Goal: Task Accomplishment & Management: Use online tool/utility

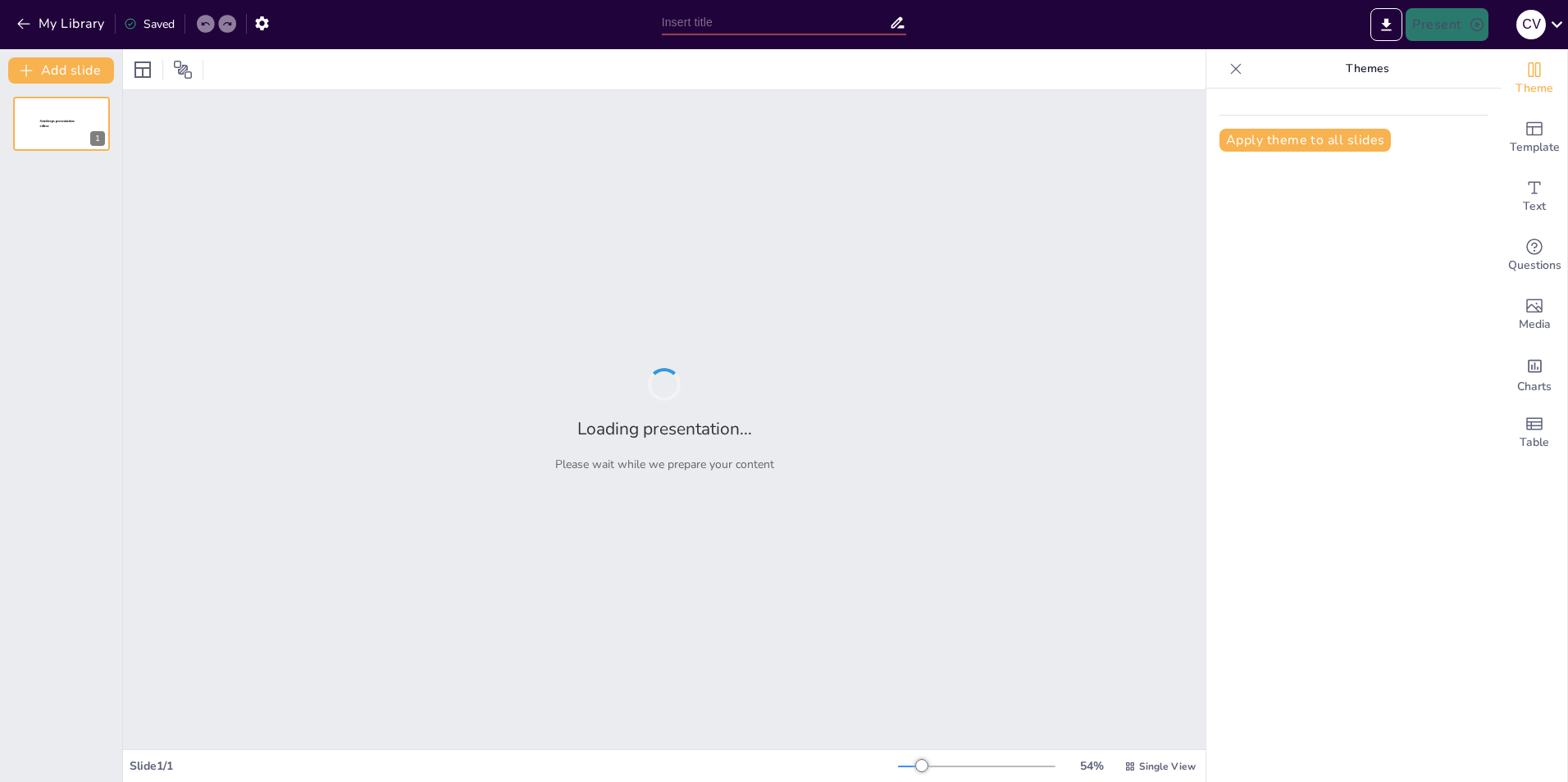
type input "современные проблемы автоматизации производства"
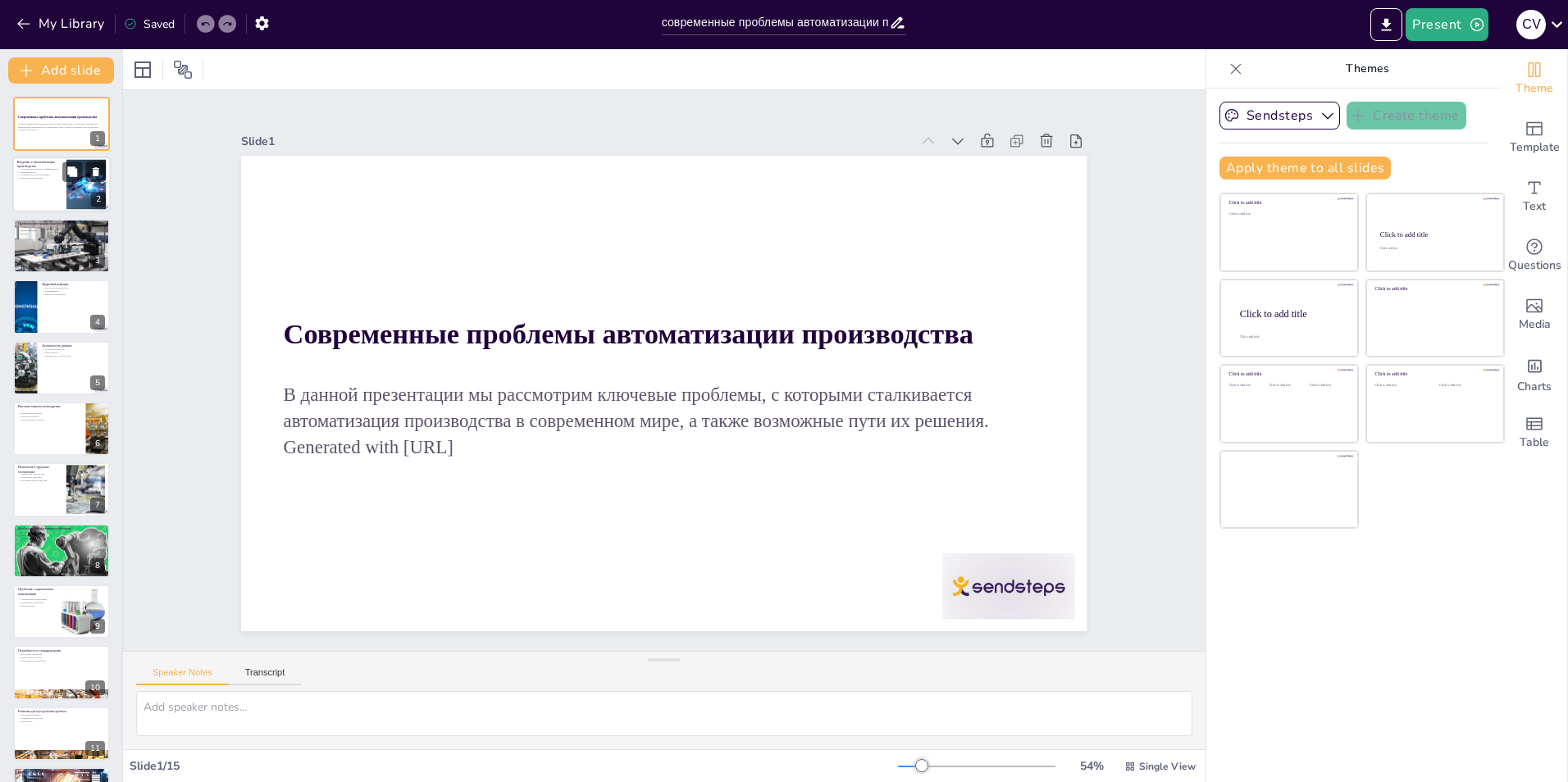
click at [47, 200] on div at bounding box center [61, 186] width 99 height 56
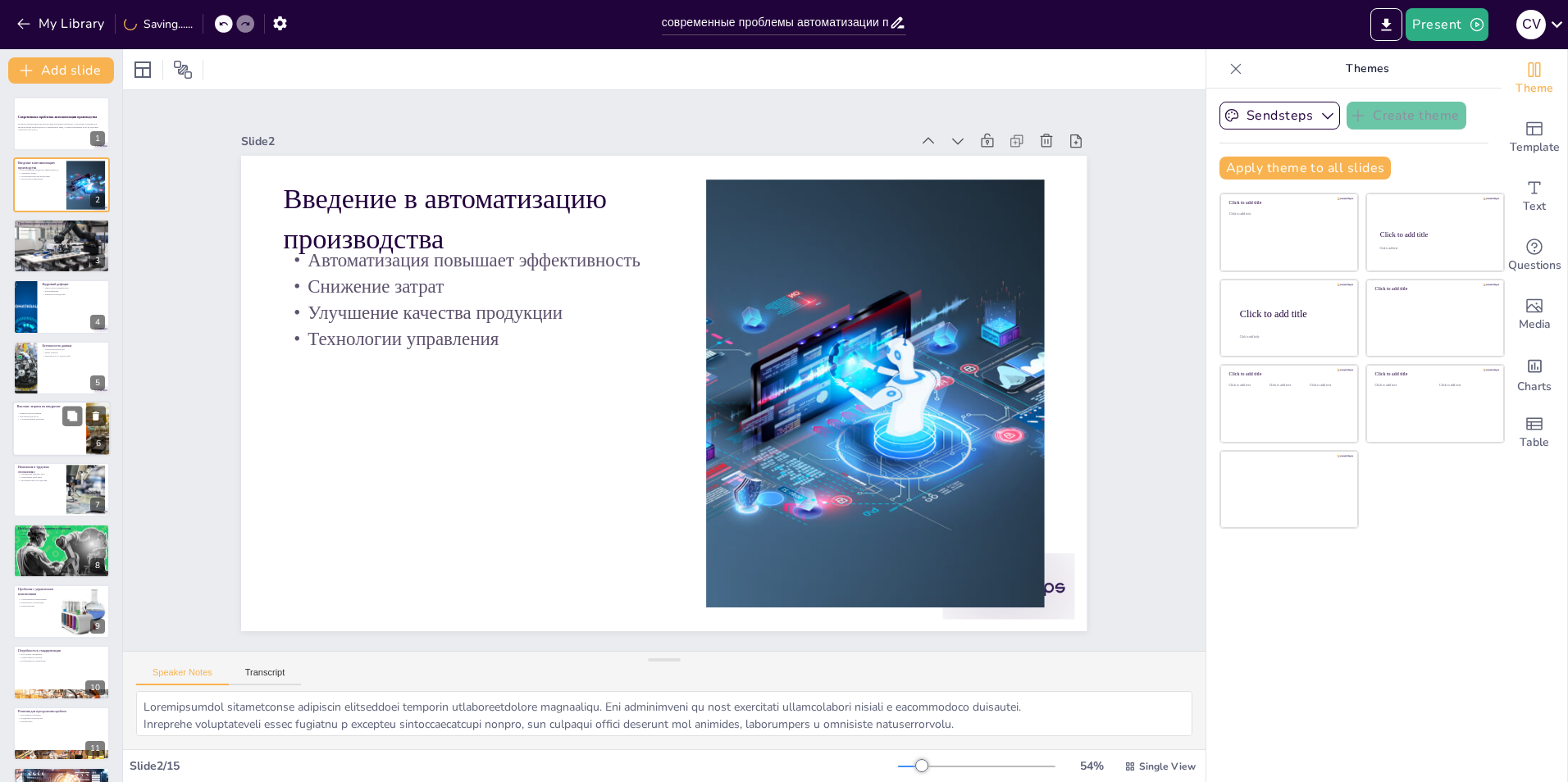
scroll to position [236, 0]
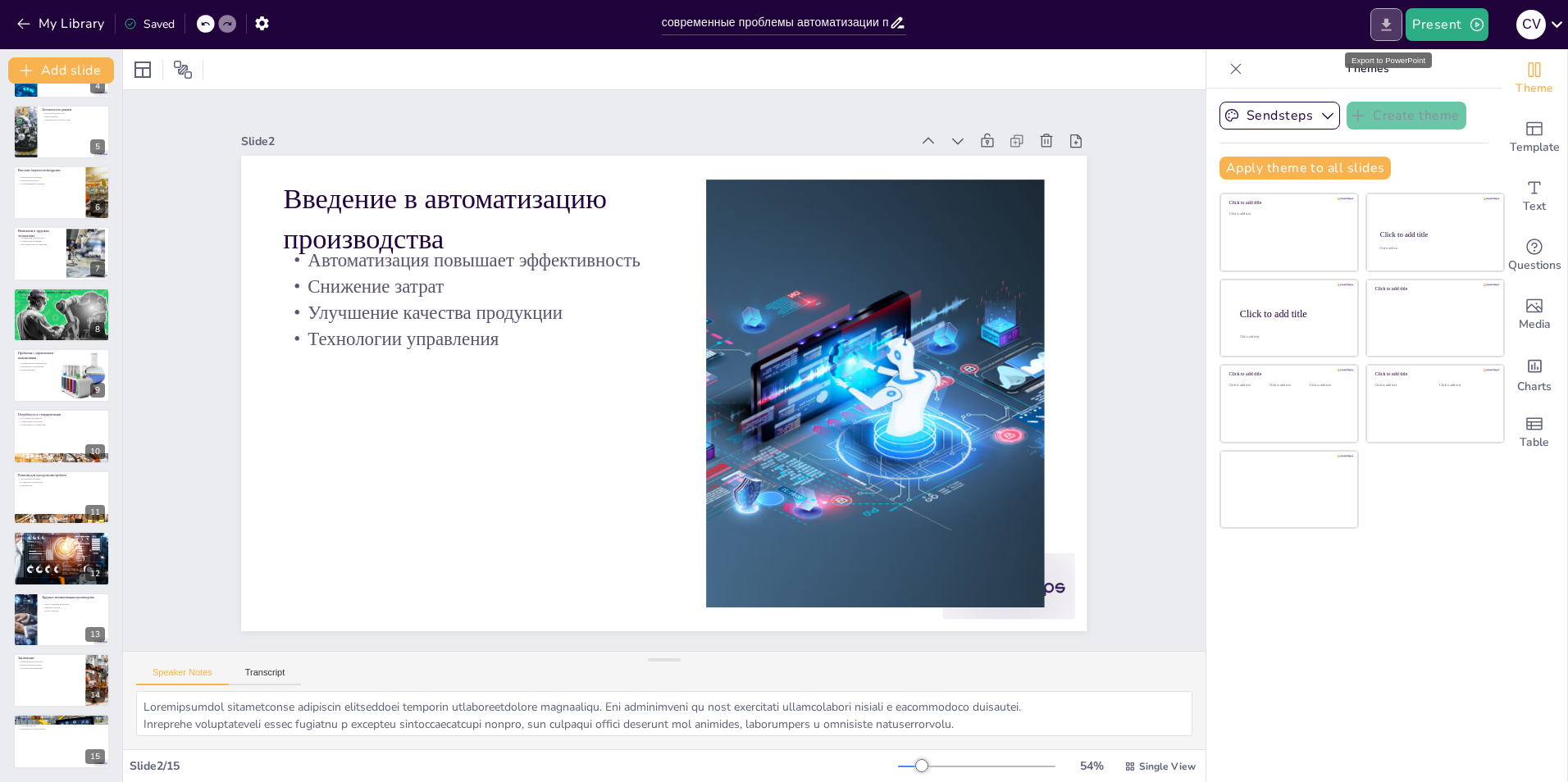
click at [1391, 25] on icon "Export to PowerPoint" at bounding box center [1385, 24] width 17 height 17
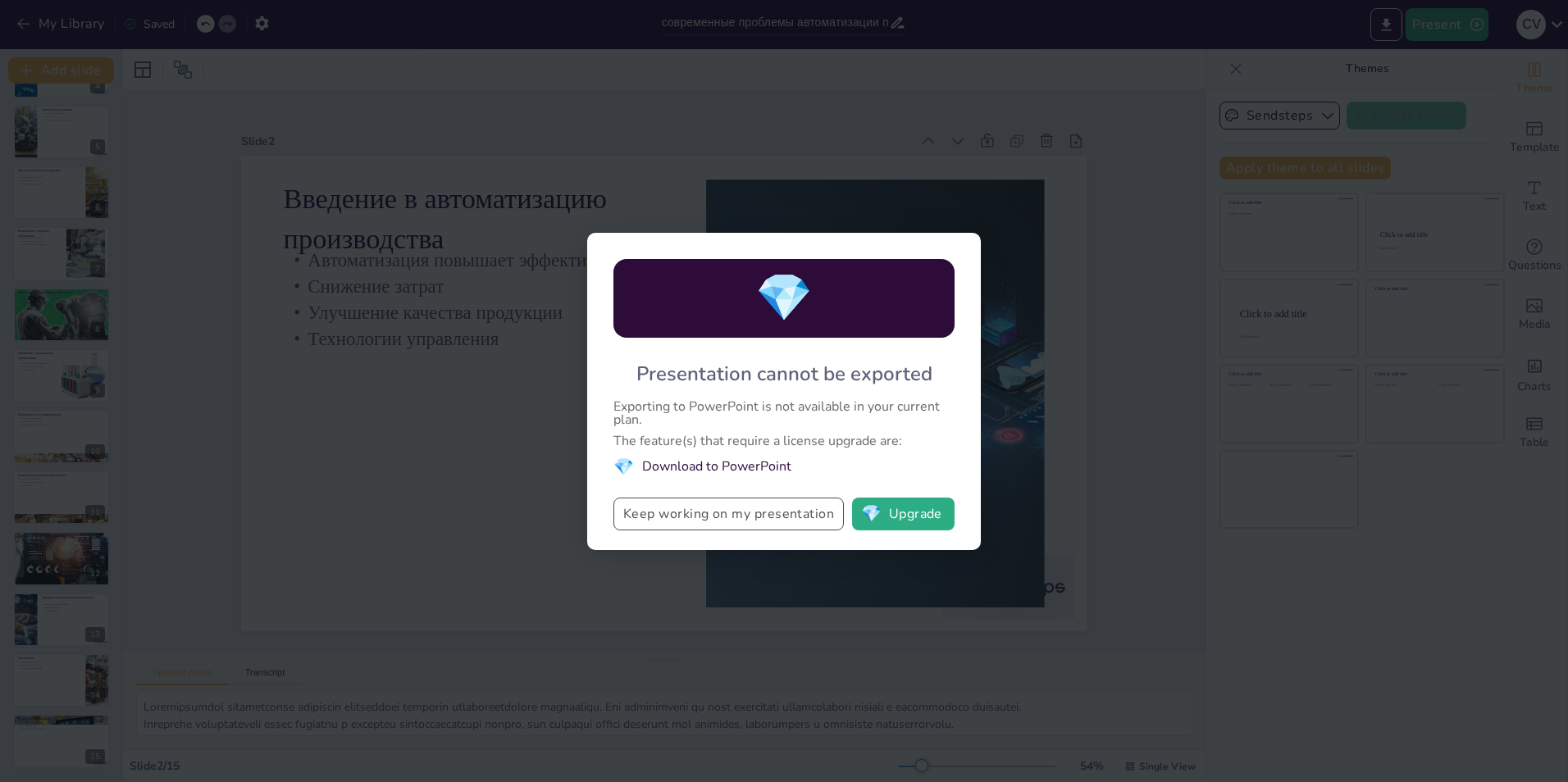
click at [755, 519] on button "Keep working on my presentation" at bounding box center [728, 513] width 231 height 33
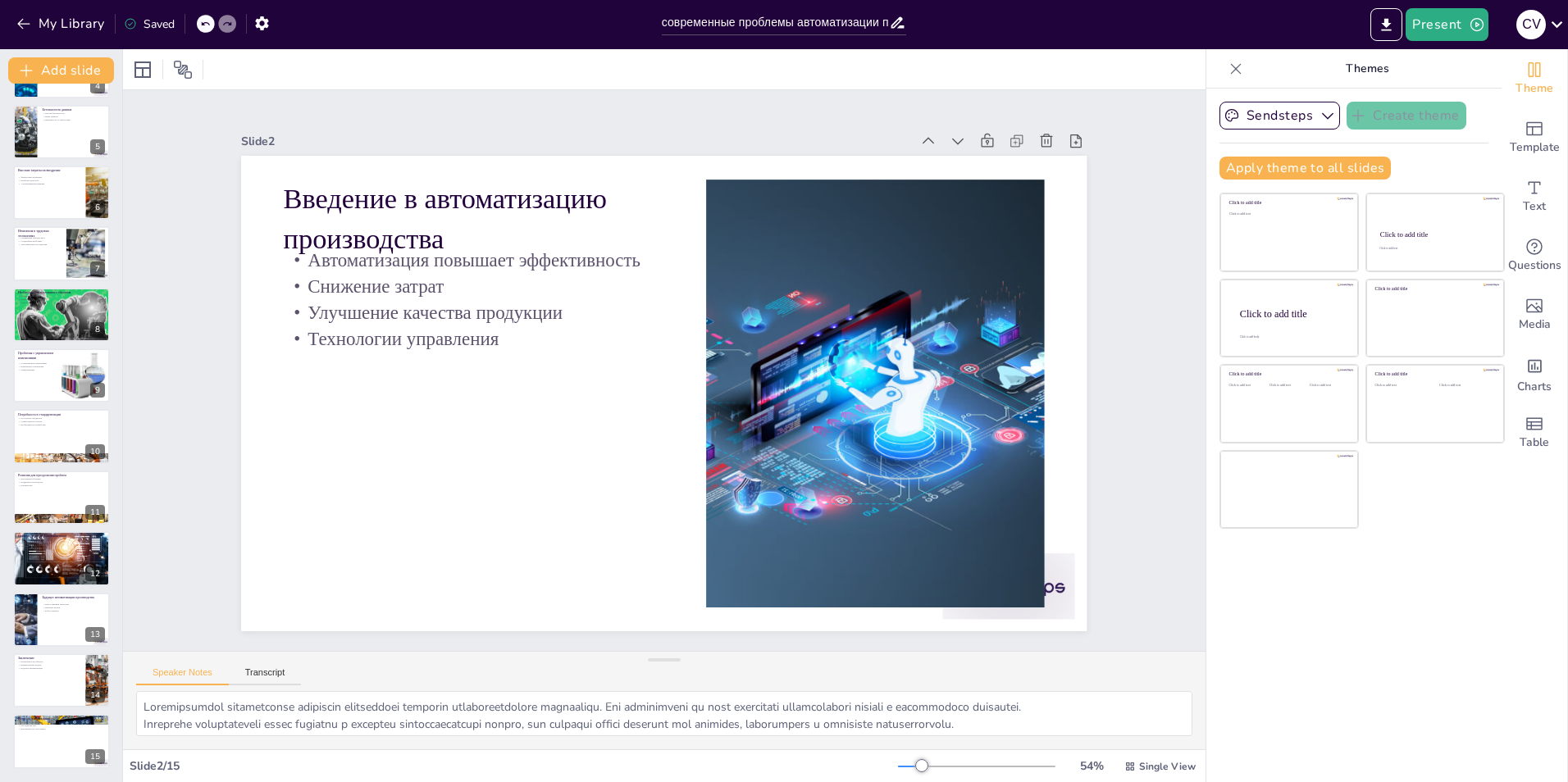
click at [1227, 76] on icon at bounding box center [1235, 69] width 16 height 16
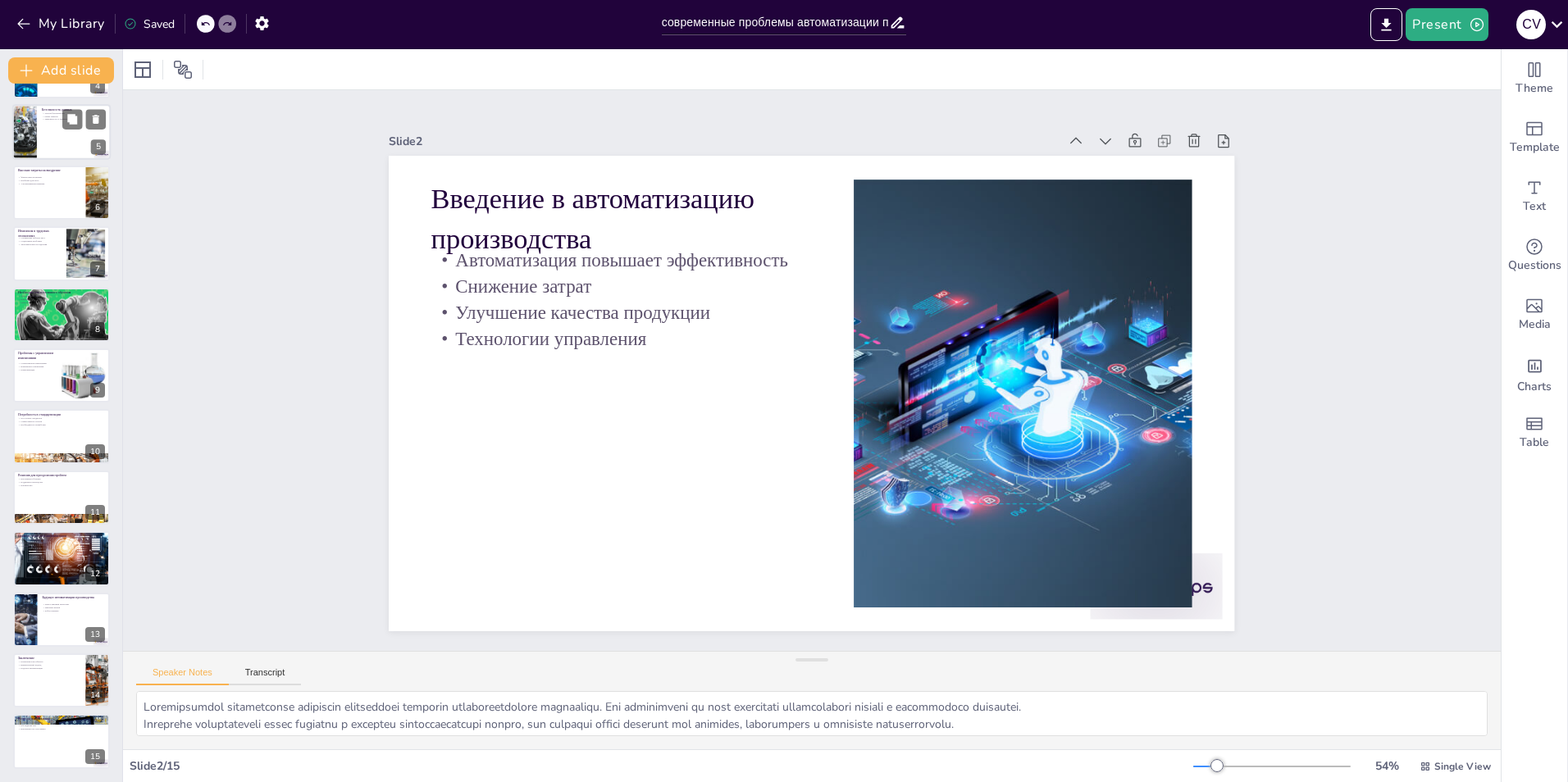
click at [64, 138] on div at bounding box center [61, 132] width 99 height 56
type textarea "Современные технологии автоматизации создают новые угрозы для безопасности данн…"
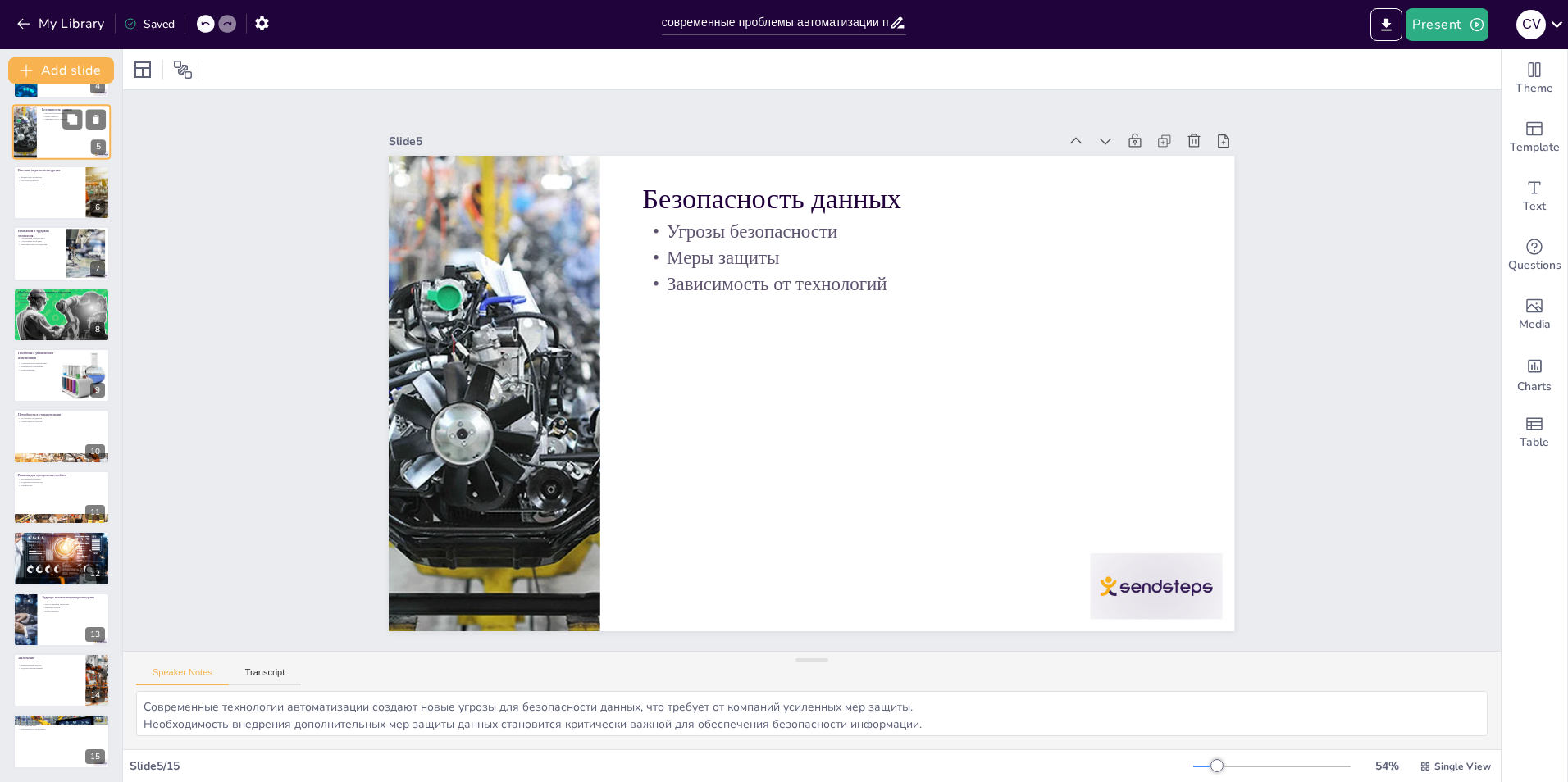
scroll to position [0, 0]
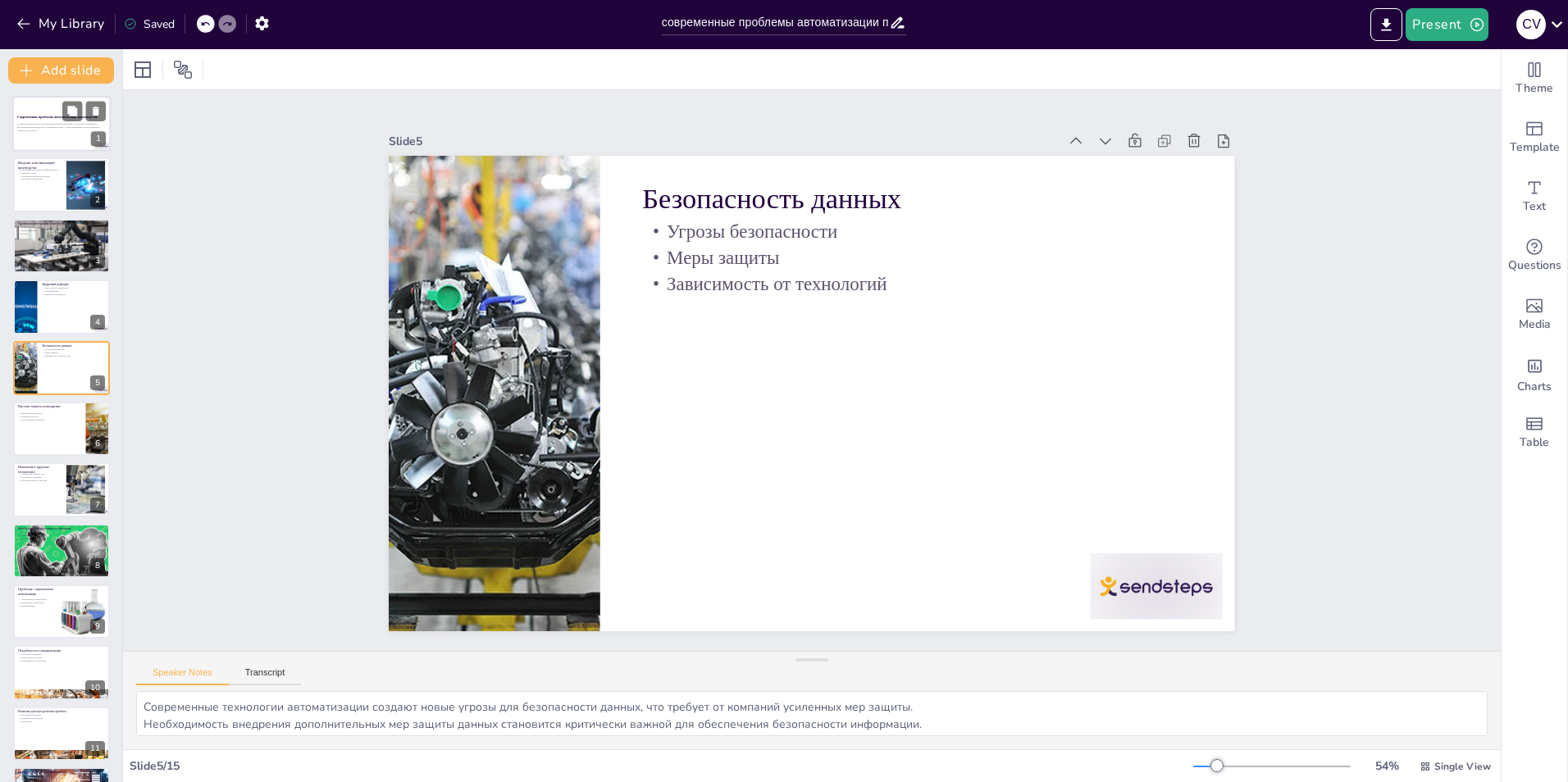
click at [50, 136] on div at bounding box center [61, 124] width 99 height 56
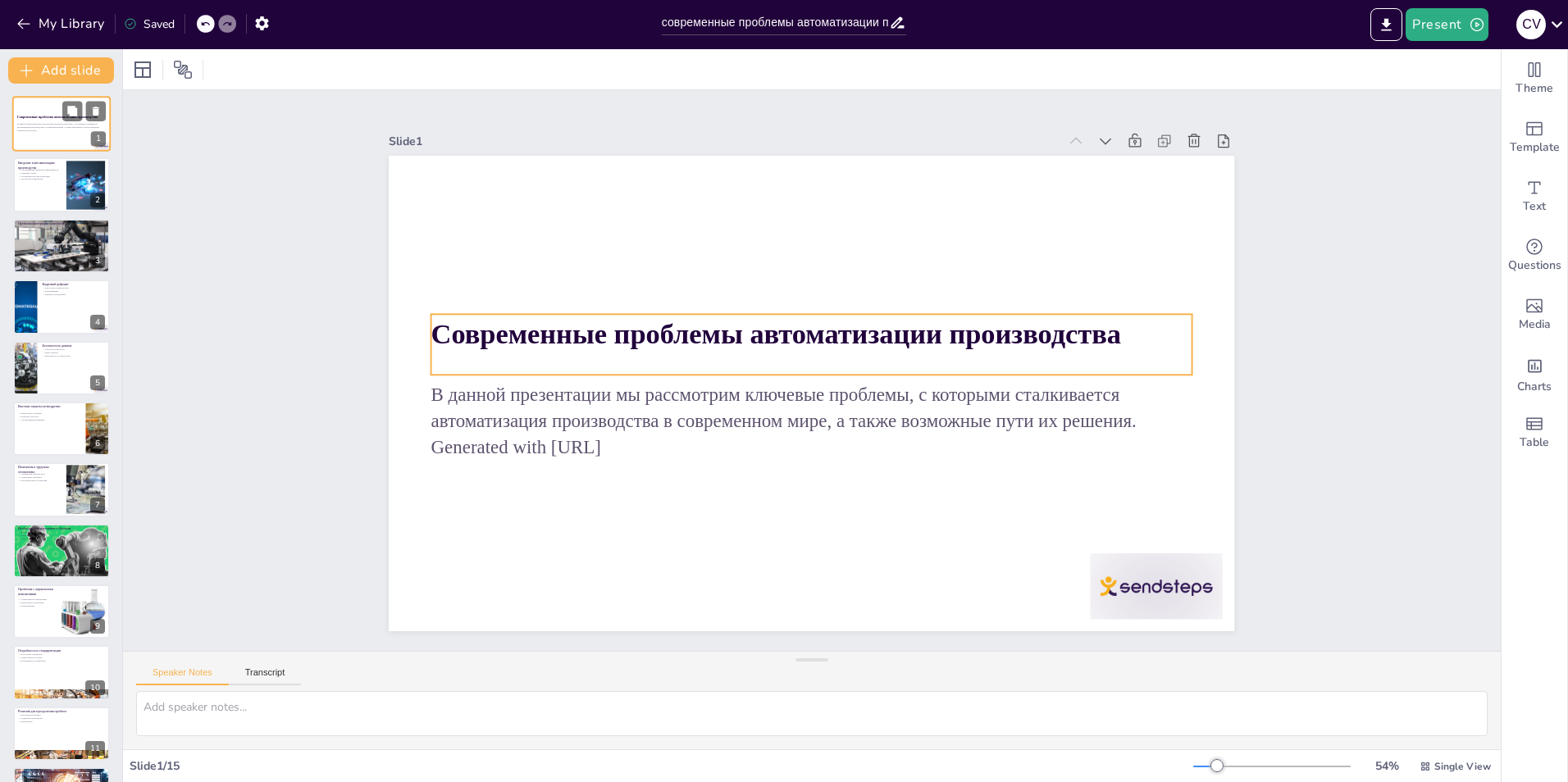
click at [39, 120] on div "Современные проблемы автоматизации производства" at bounding box center [61, 118] width 89 height 7
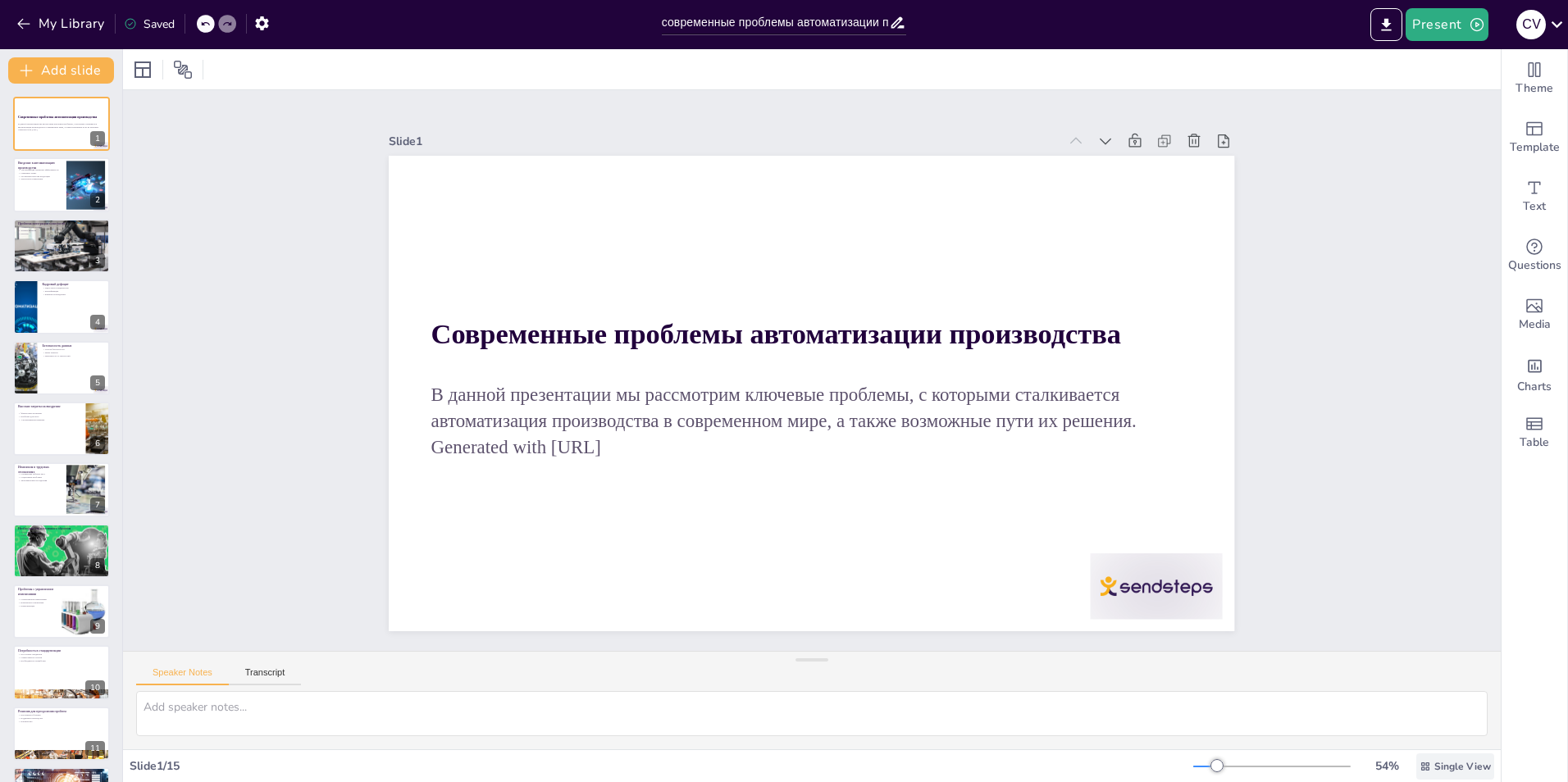
click at [1430, 773] on div "Single View" at bounding box center [1455, 766] width 78 height 26
click at [1427, 722] on span "List View" at bounding box center [1431, 730] width 86 height 16
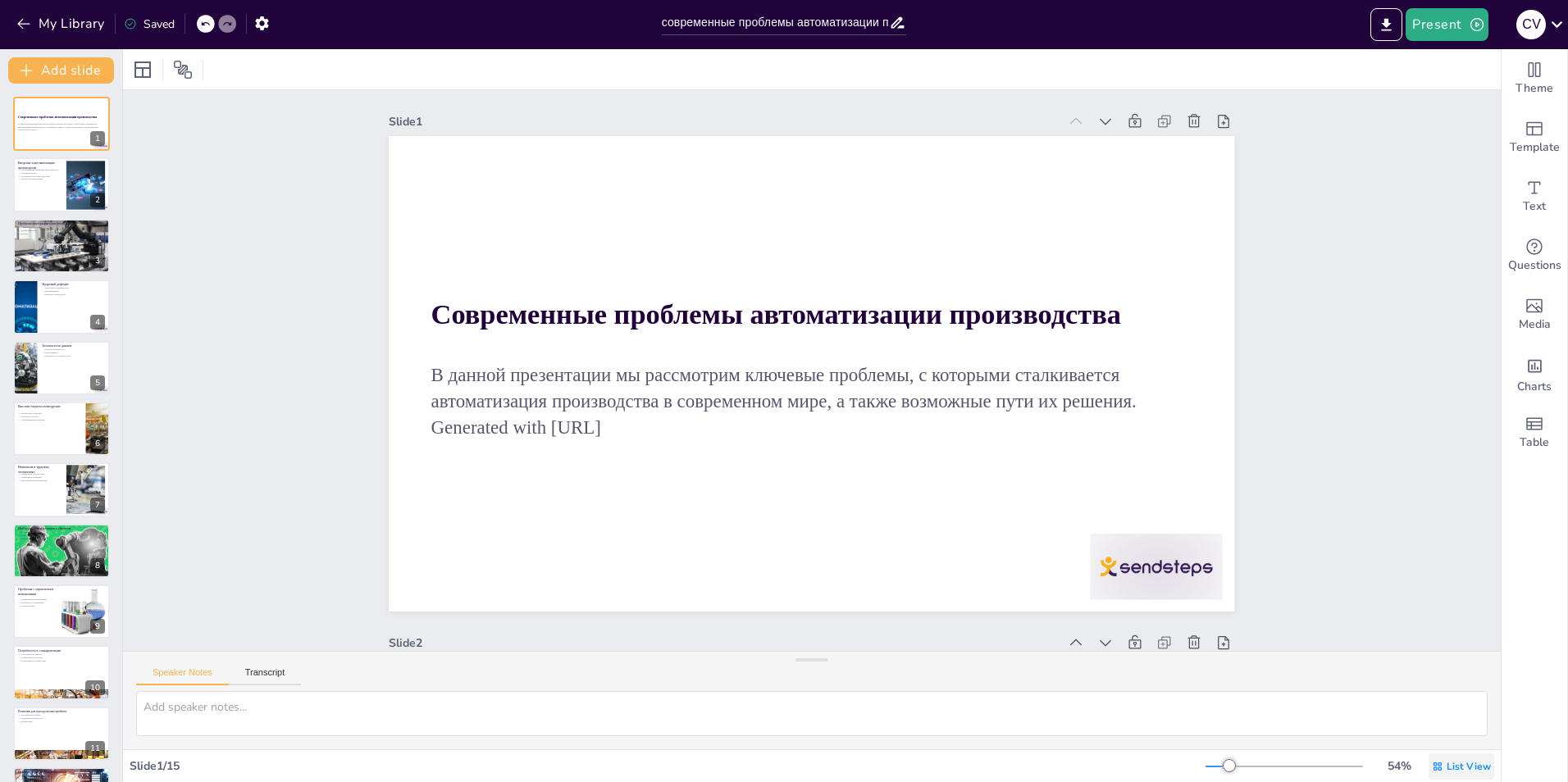
click at [1433, 767] on icon at bounding box center [1437, 766] width 8 height 8
click at [1426, 698] on span "Single View" at bounding box center [1436, 697] width 75 height 16
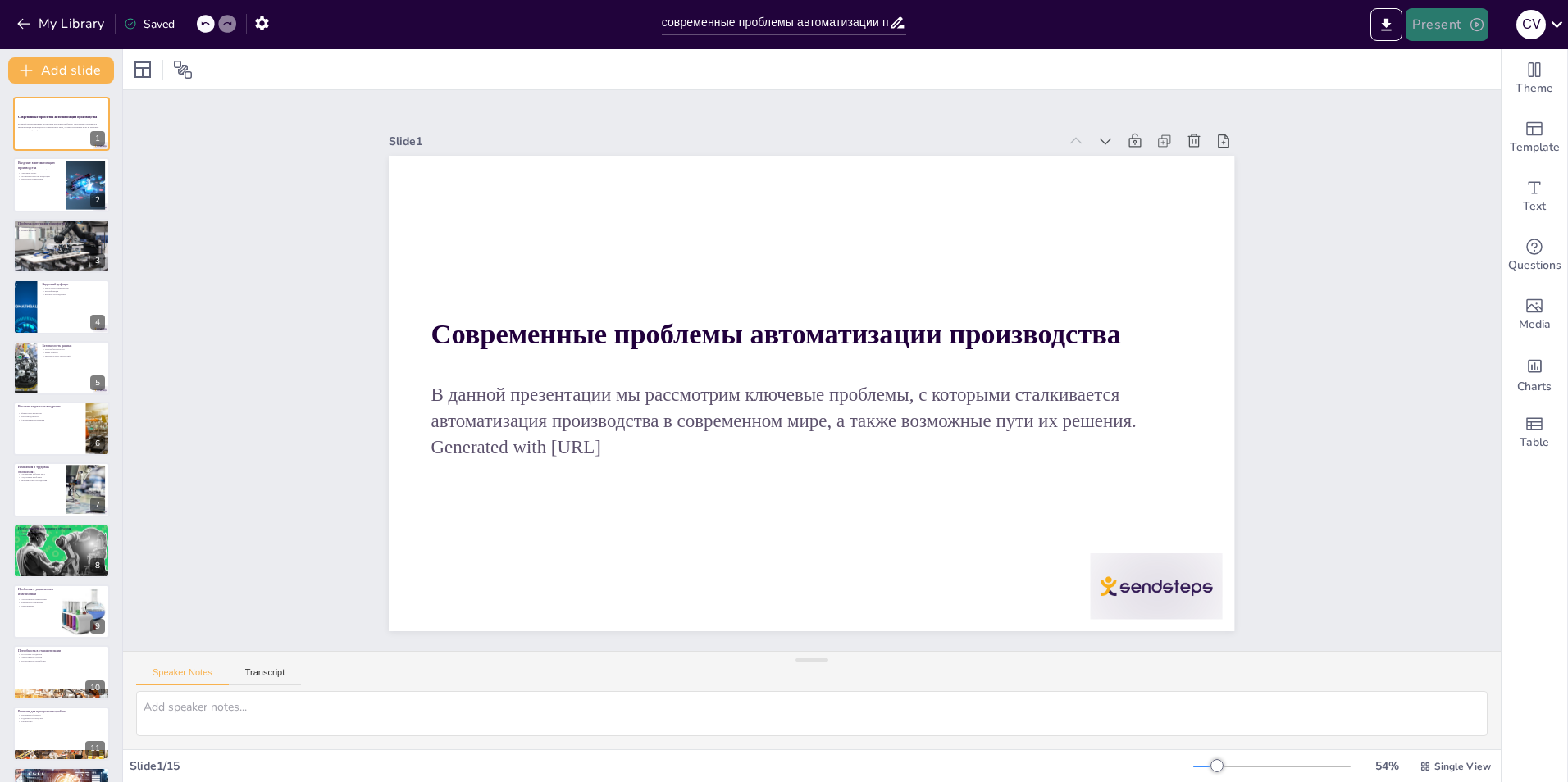
click at [1458, 23] on button "Present" at bounding box center [1446, 24] width 82 height 33
click at [1455, 66] on li "Preview presentation" at bounding box center [1472, 61] width 131 height 26
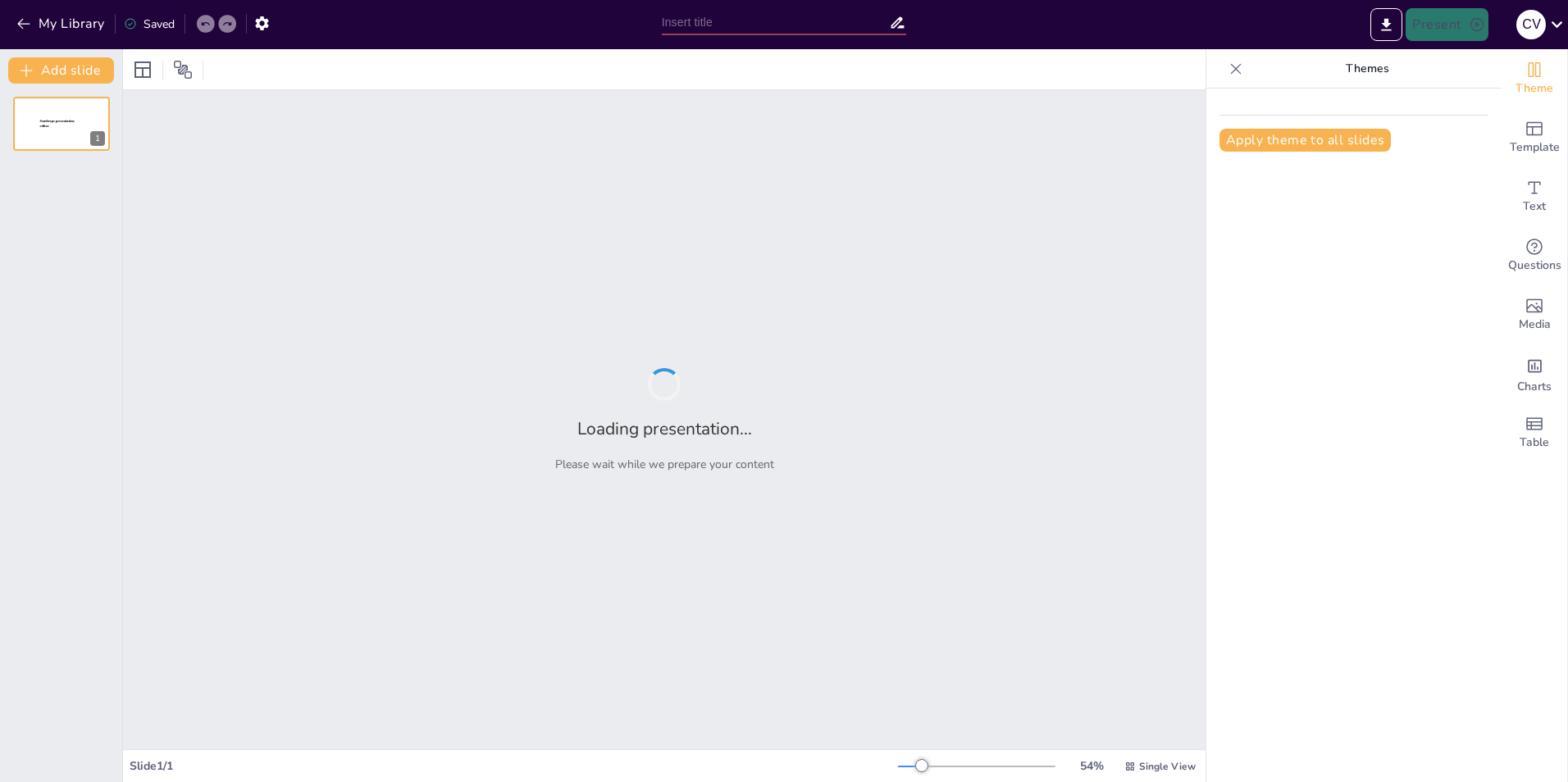
type input "современные проблемы автоматизации производства"
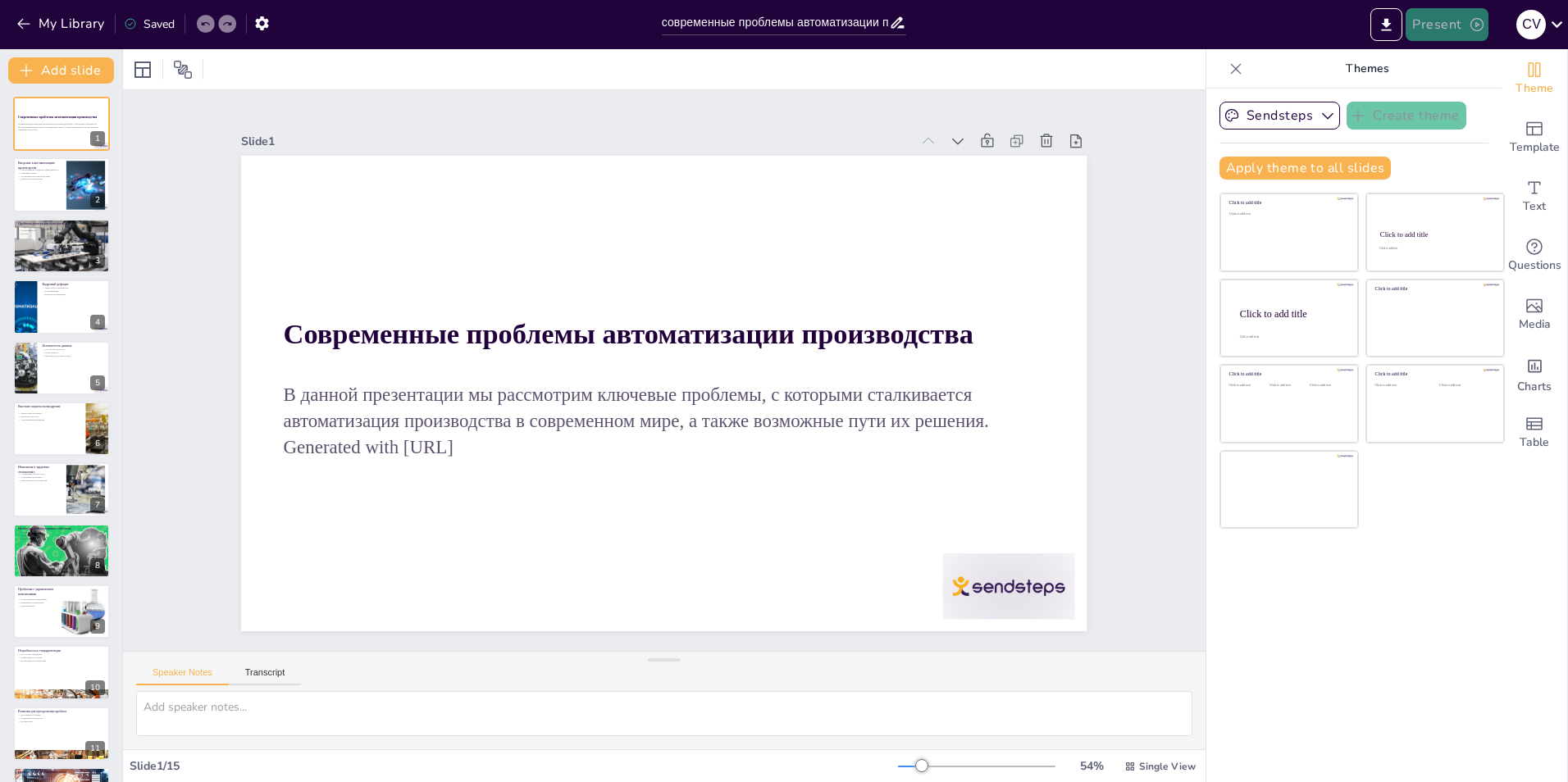
click at [1433, 25] on button "Present" at bounding box center [1446, 24] width 82 height 33
click at [1435, 102] on li "Play presentation" at bounding box center [1472, 101] width 131 height 26
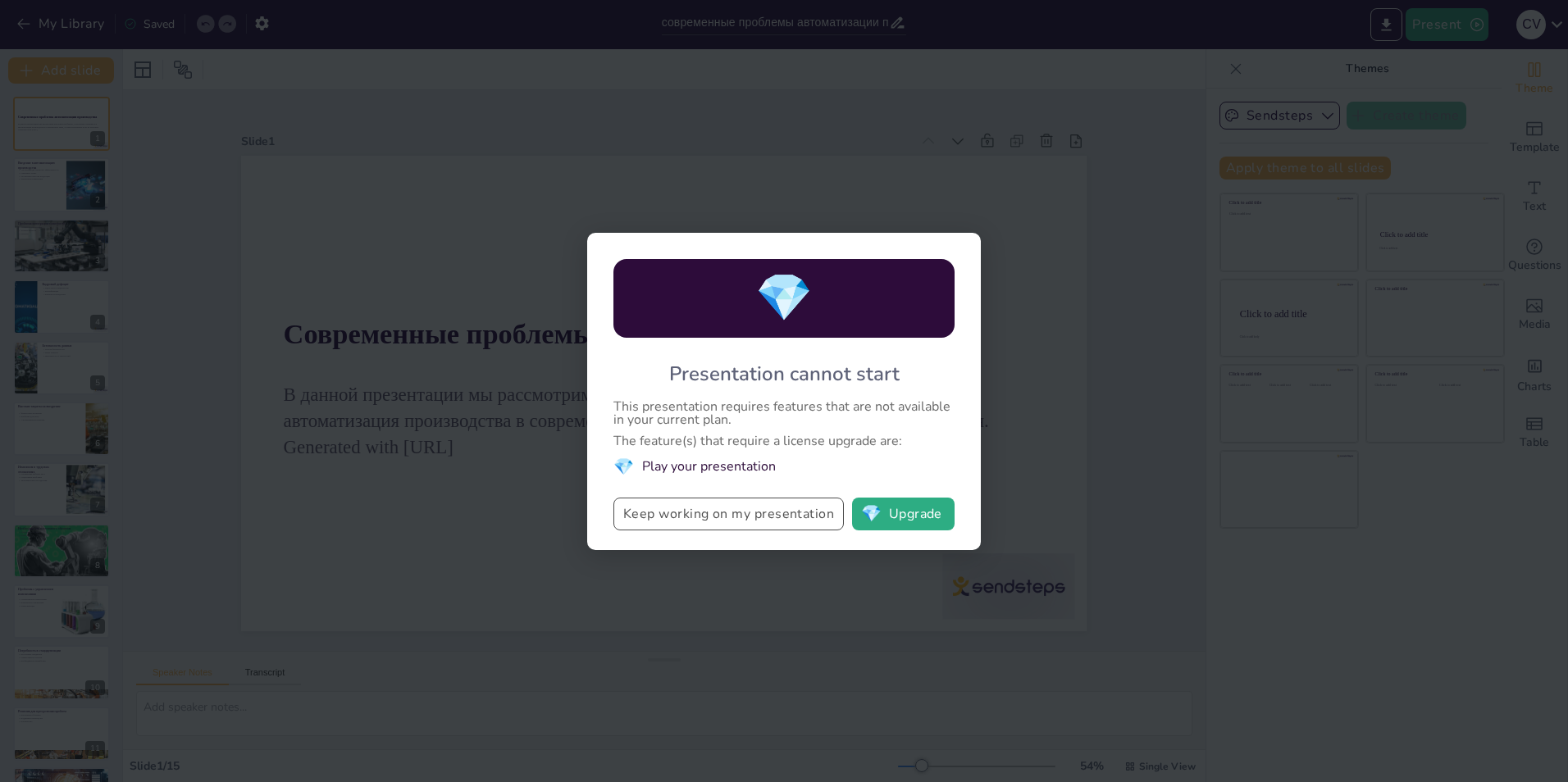
click at [750, 512] on button "Keep working on my presentation" at bounding box center [728, 513] width 231 height 33
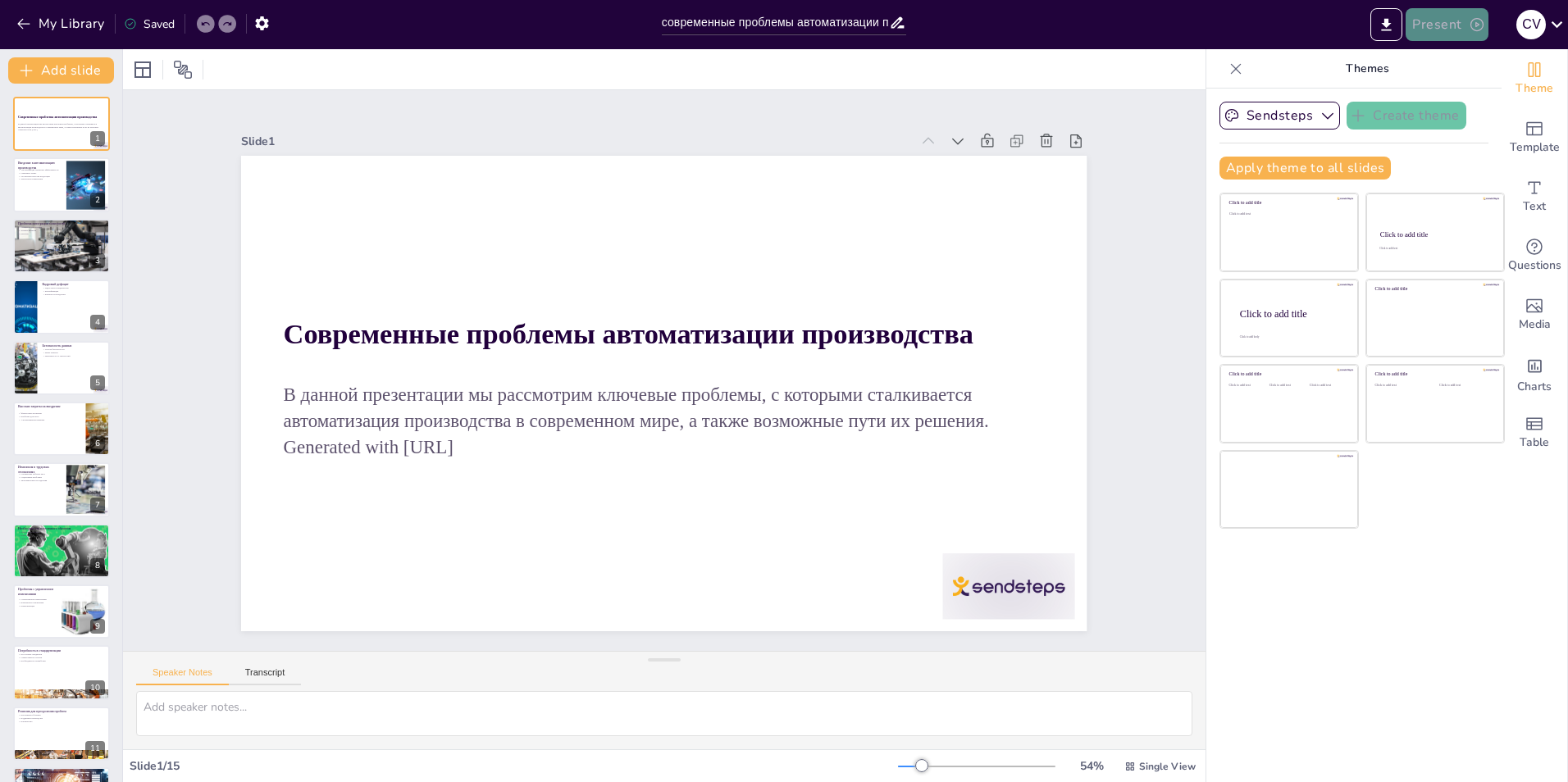
click at [1424, 24] on button "Present" at bounding box center [1446, 24] width 82 height 33
click at [1220, 74] on div at bounding box center [784, 391] width 1568 height 782
click at [1229, 69] on icon at bounding box center [1235, 69] width 16 height 16
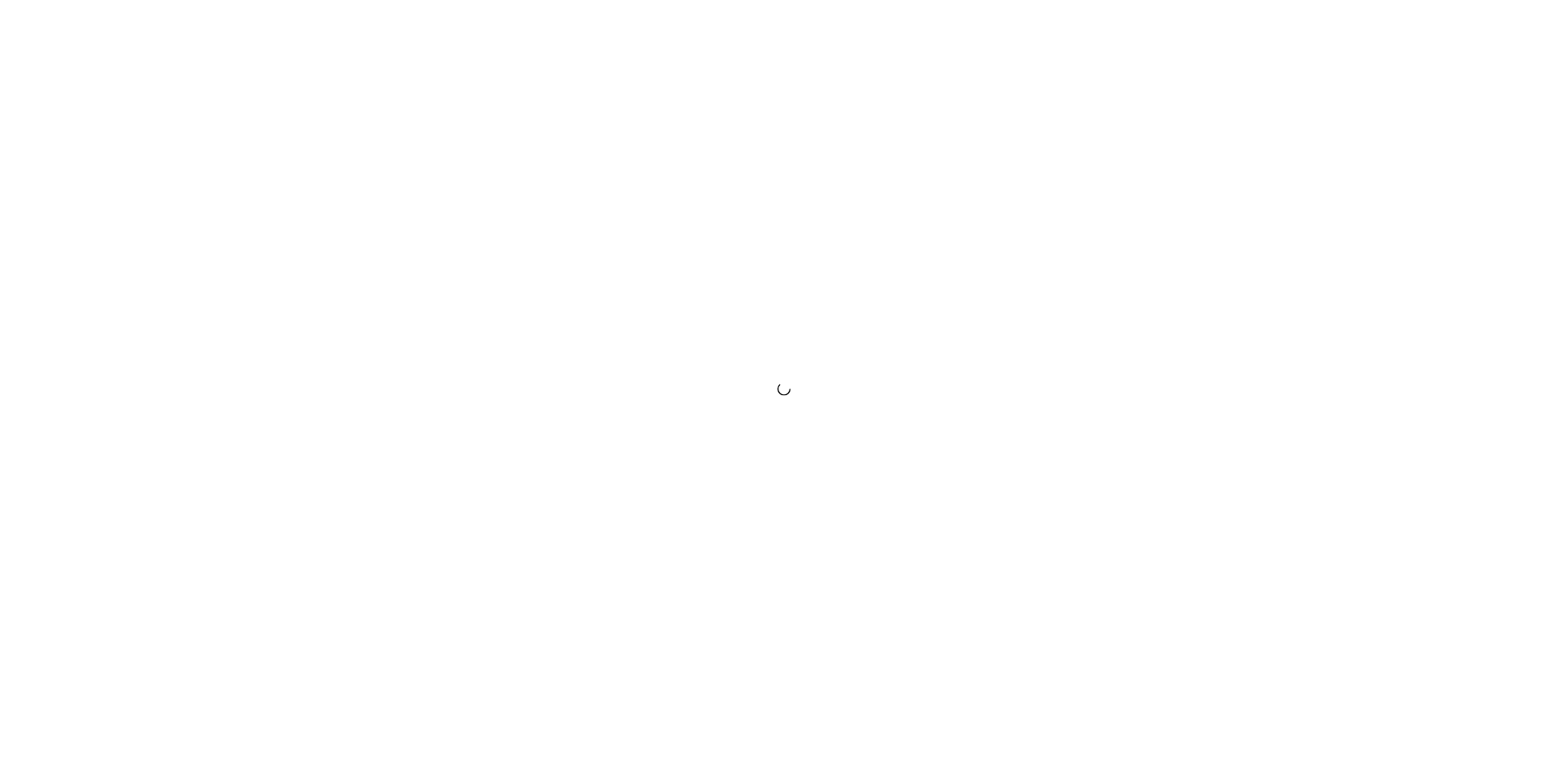
click at [1176, 235] on div at bounding box center [784, 391] width 1568 height 782
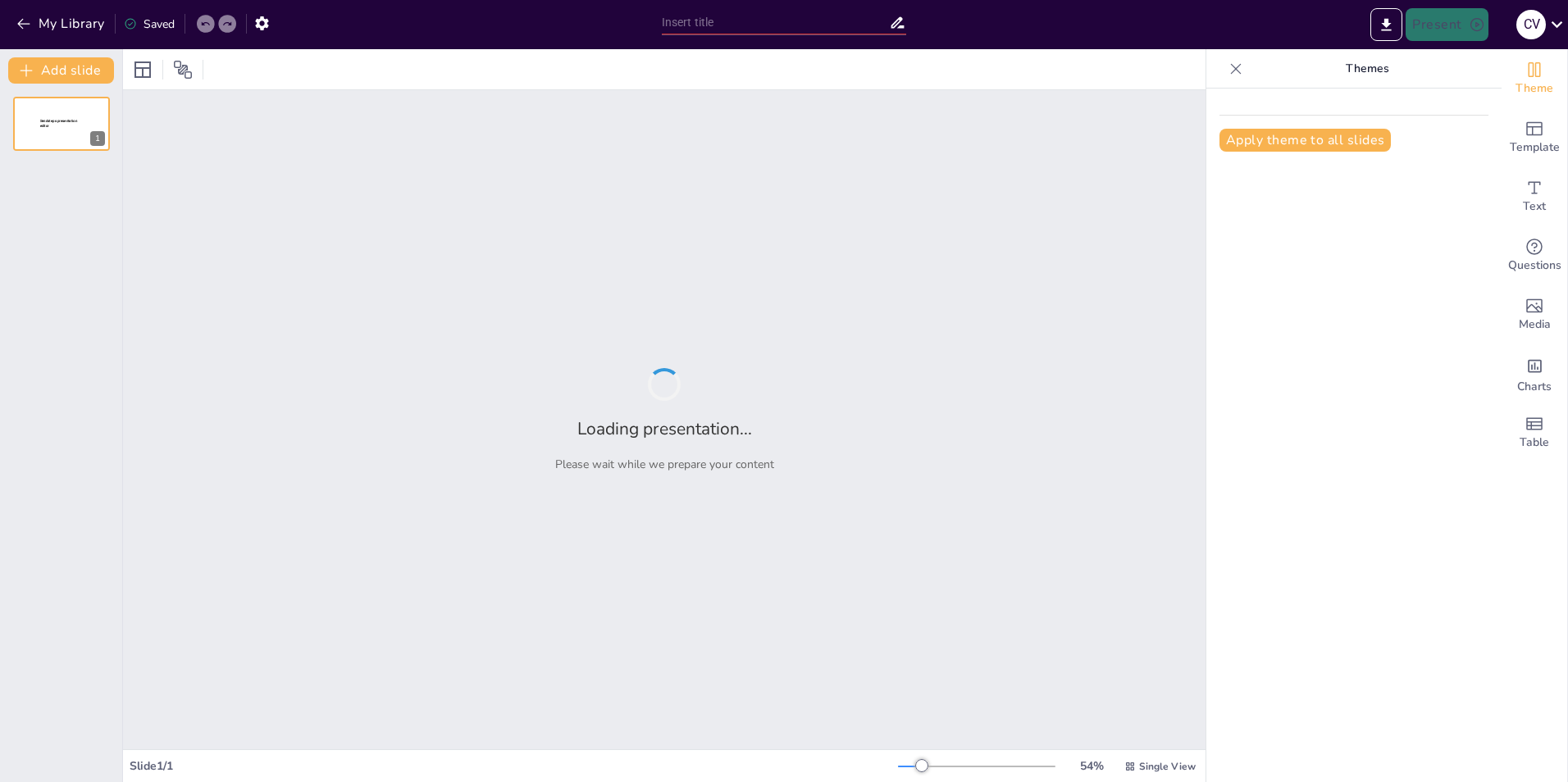
type input "современные проблемы автоматизации производства"
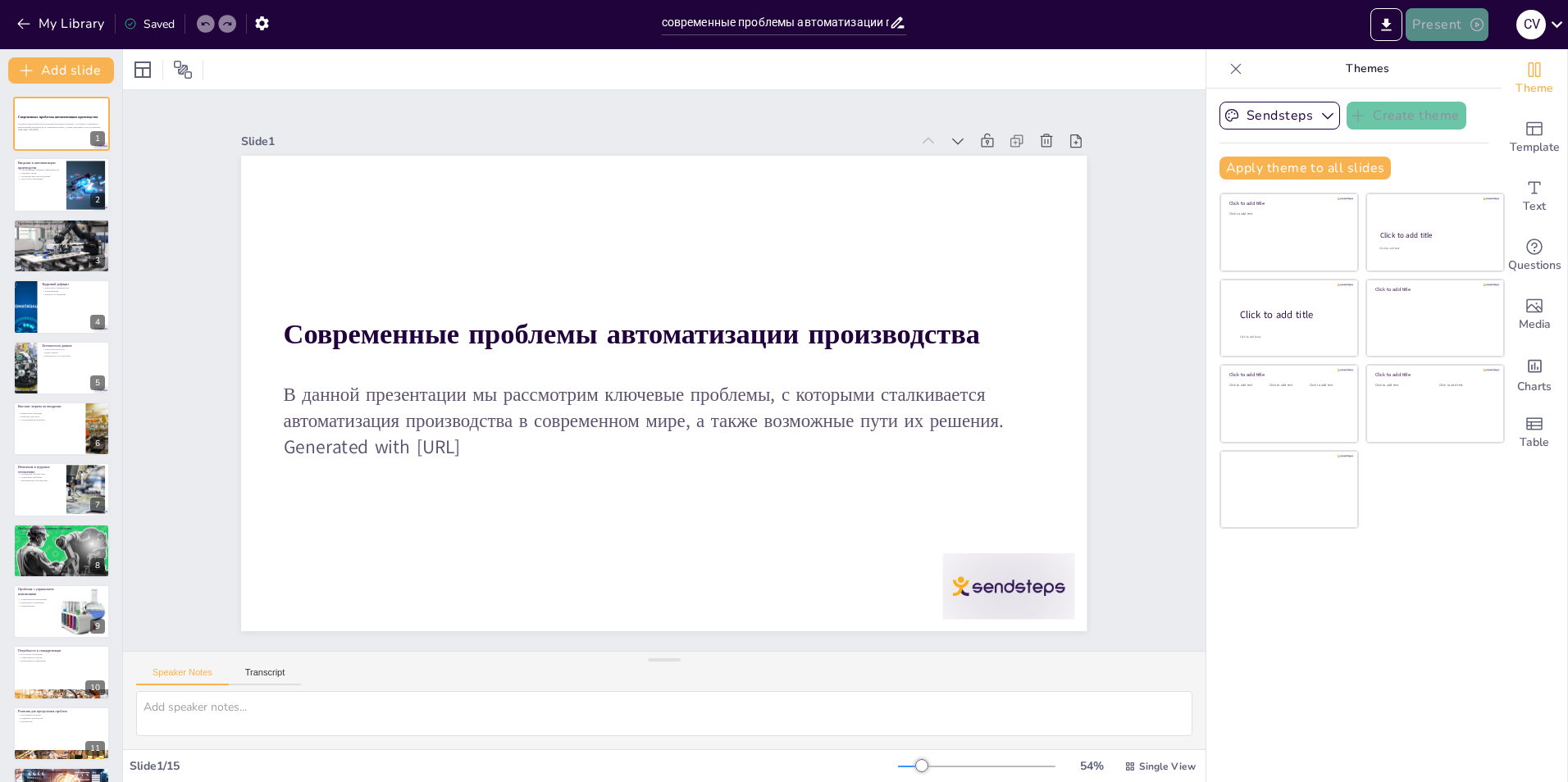
click at [1475, 30] on icon "button" at bounding box center [1476, 24] width 13 height 13
click at [1448, 71] on li "Preview presentation" at bounding box center [1471, 61] width 129 height 26
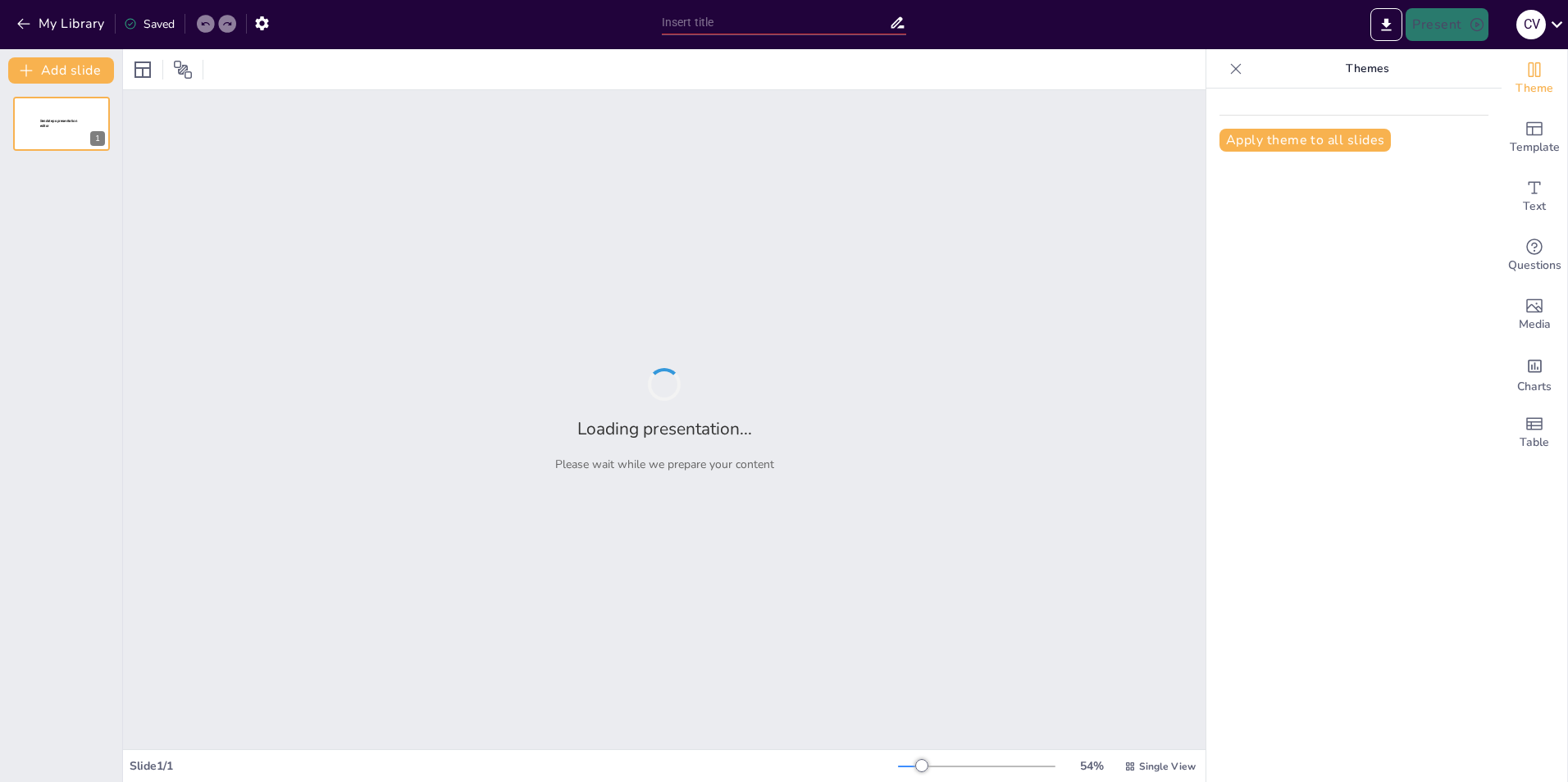
type input "современные проблемы автоматизации производства"
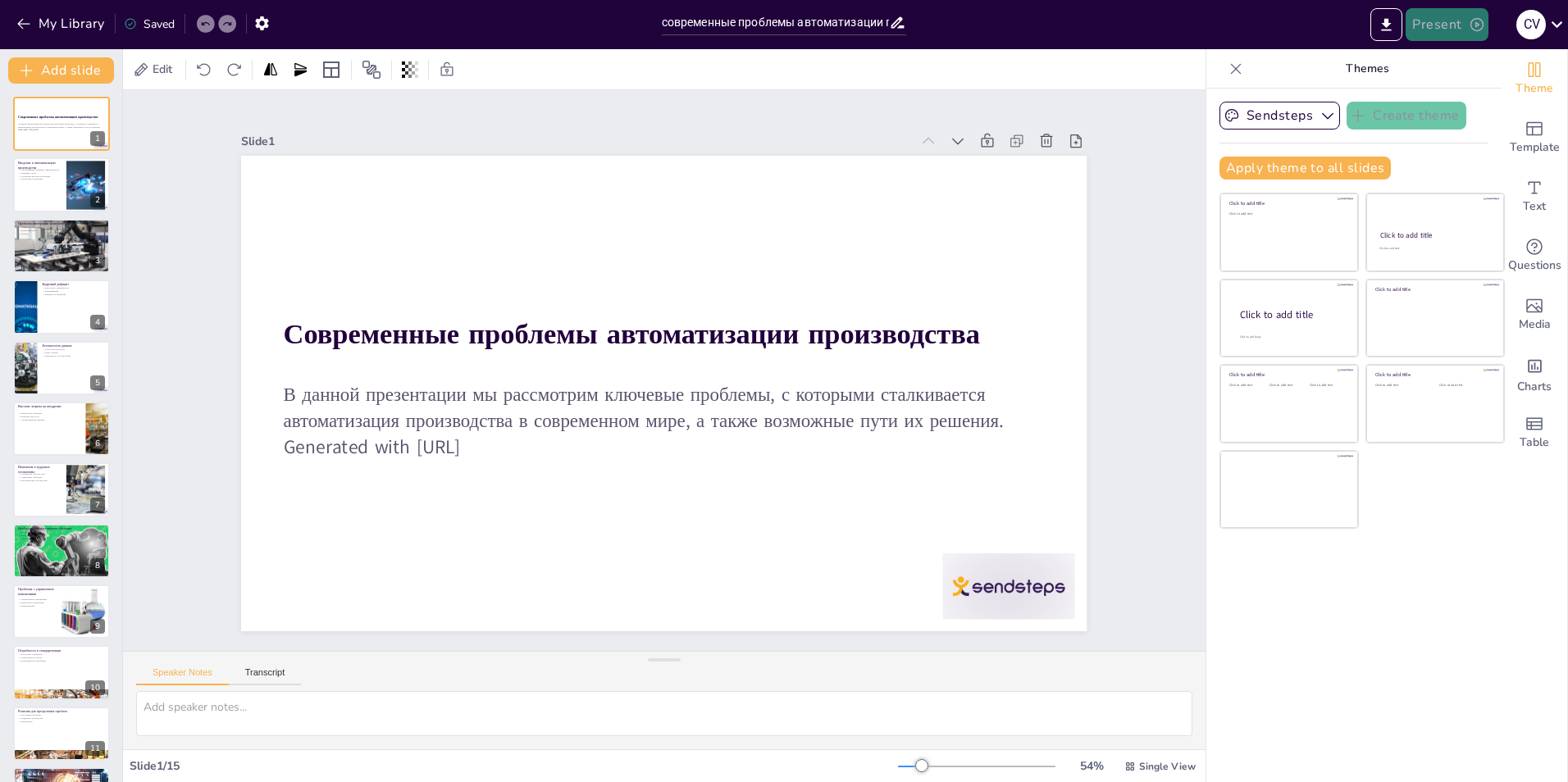
click at [1429, 30] on button "Present" at bounding box center [1446, 24] width 82 height 33
click at [1472, 64] on li "Preview presentation" at bounding box center [1471, 61] width 129 height 26
